Goal: Transaction & Acquisition: Purchase product/service

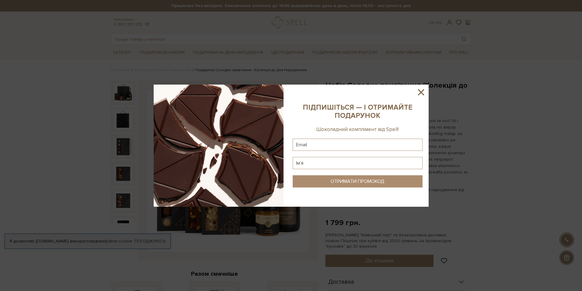
click at [425, 88] on icon at bounding box center [421, 92] width 10 height 10
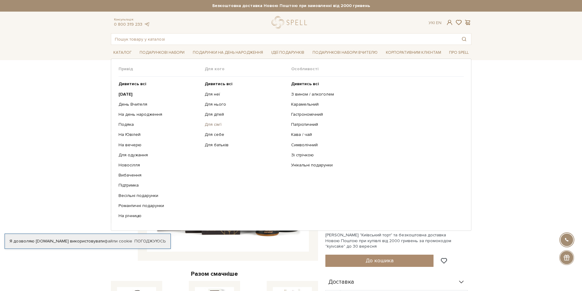
click at [218, 127] on link "Для сім'ї" at bounding box center [246, 125] width 82 height 6
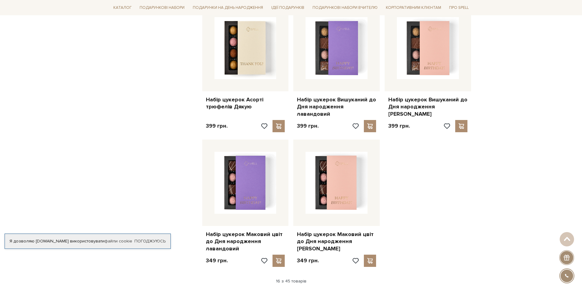
scroll to position [672, 0]
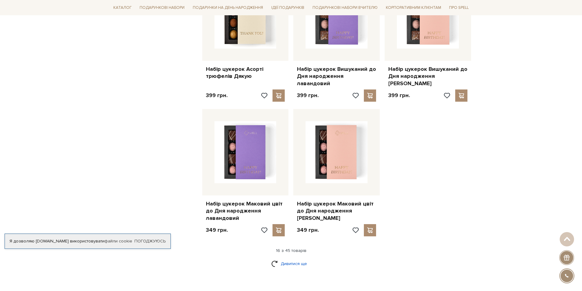
click at [283, 259] on link "Дивитися ще" at bounding box center [291, 264] width 40 height 11
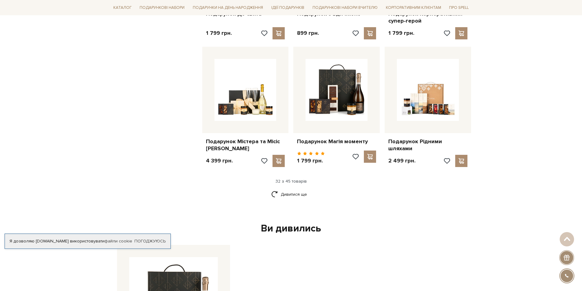
scroll to position [1406, 0]
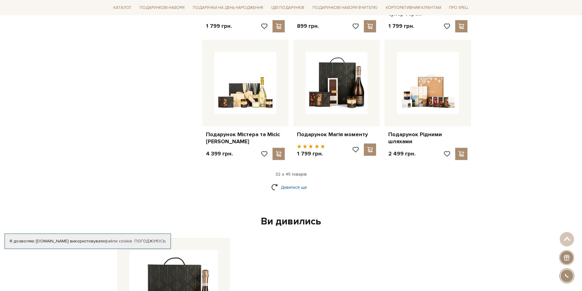
click at [298, 182] on link "Дивитися ще" at bounding box center [291, 187] width 40 height 11
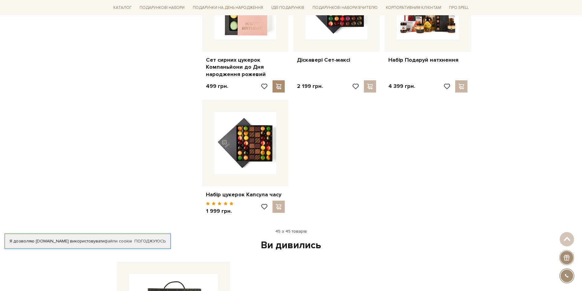
scroll to position [2017, 0]
